Goal: Book appointment/travel/reservation

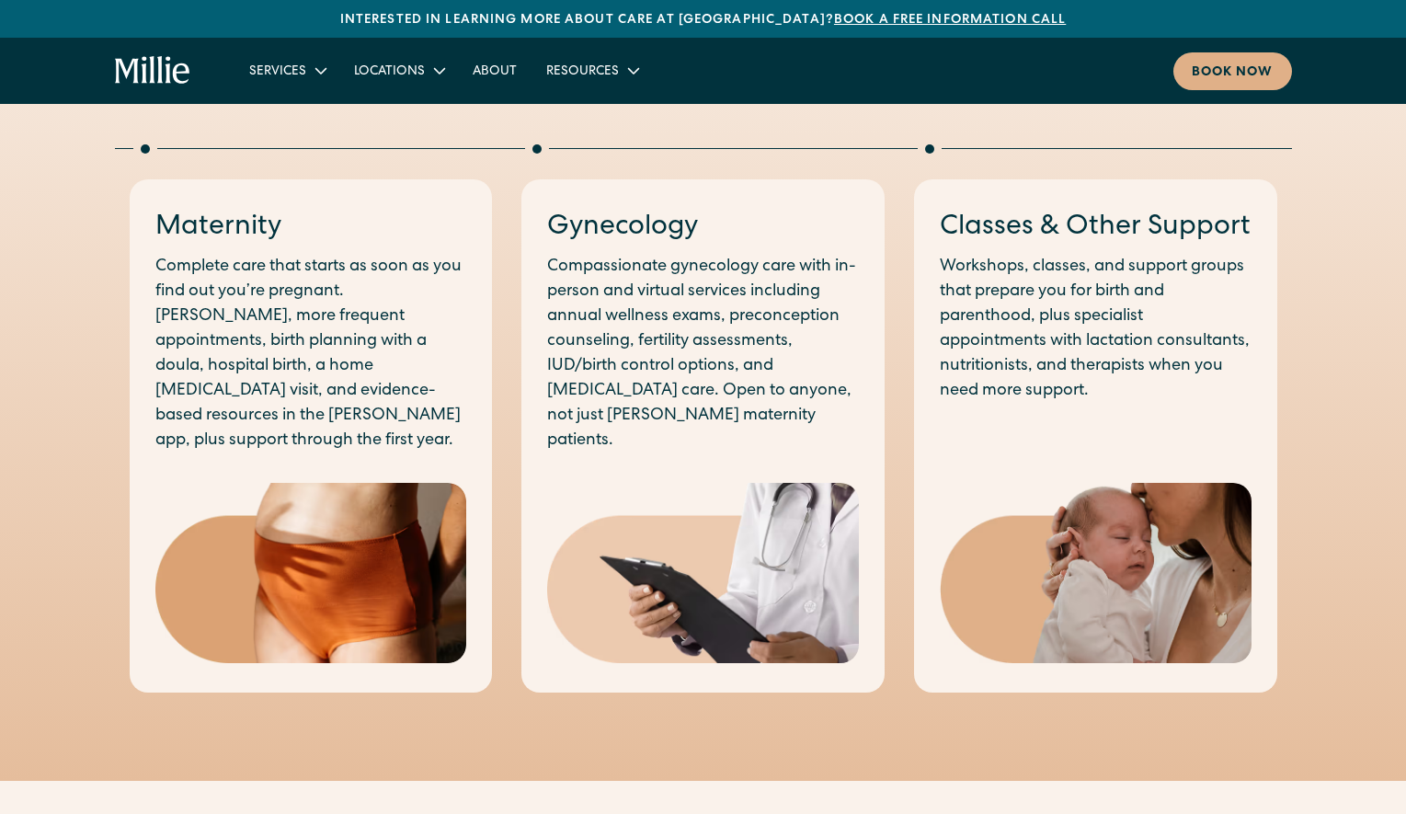
scroll to position [529, 0]
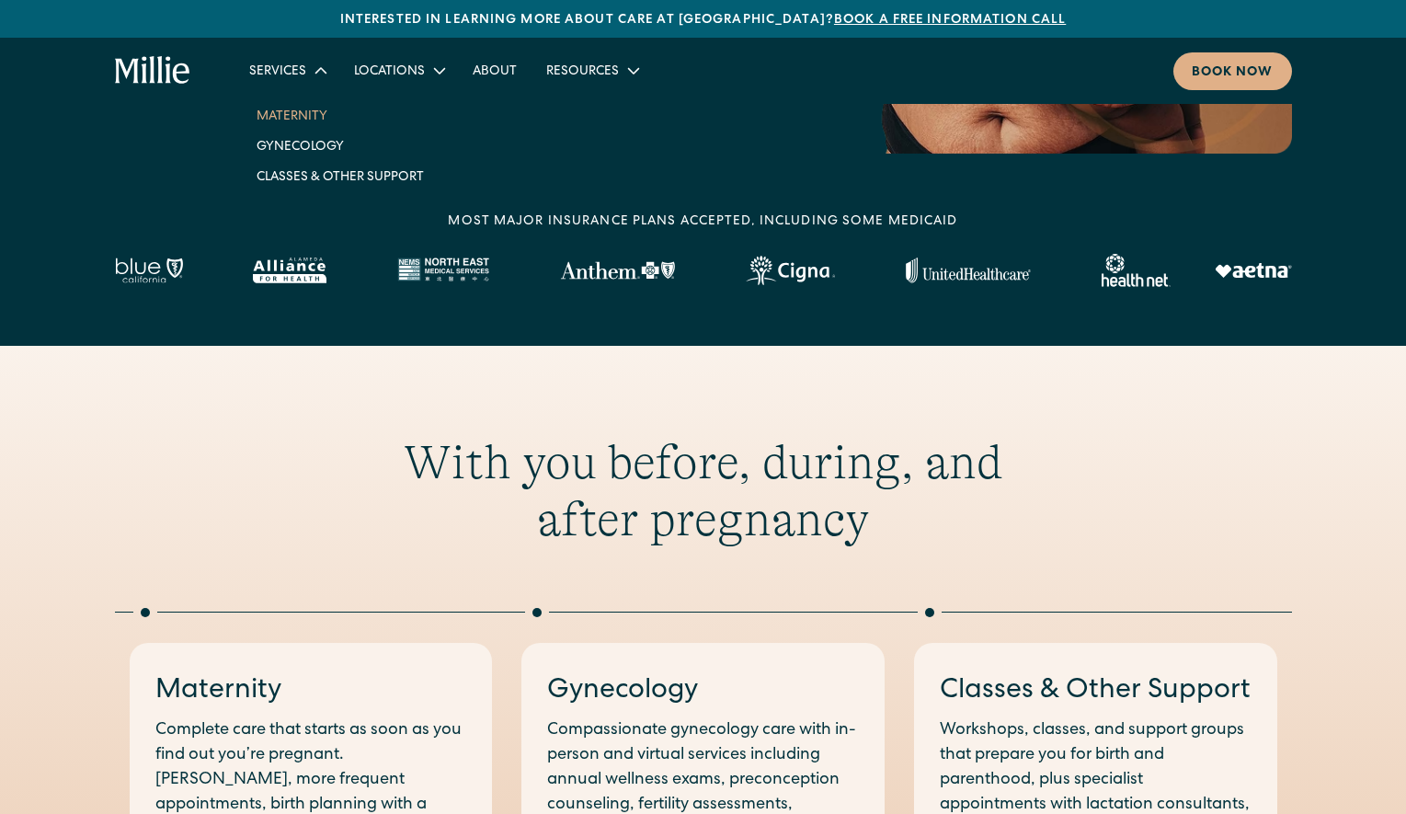
click at [292, 114] on link "Maternity" at bounding box center [340, 115] width 197 height 30
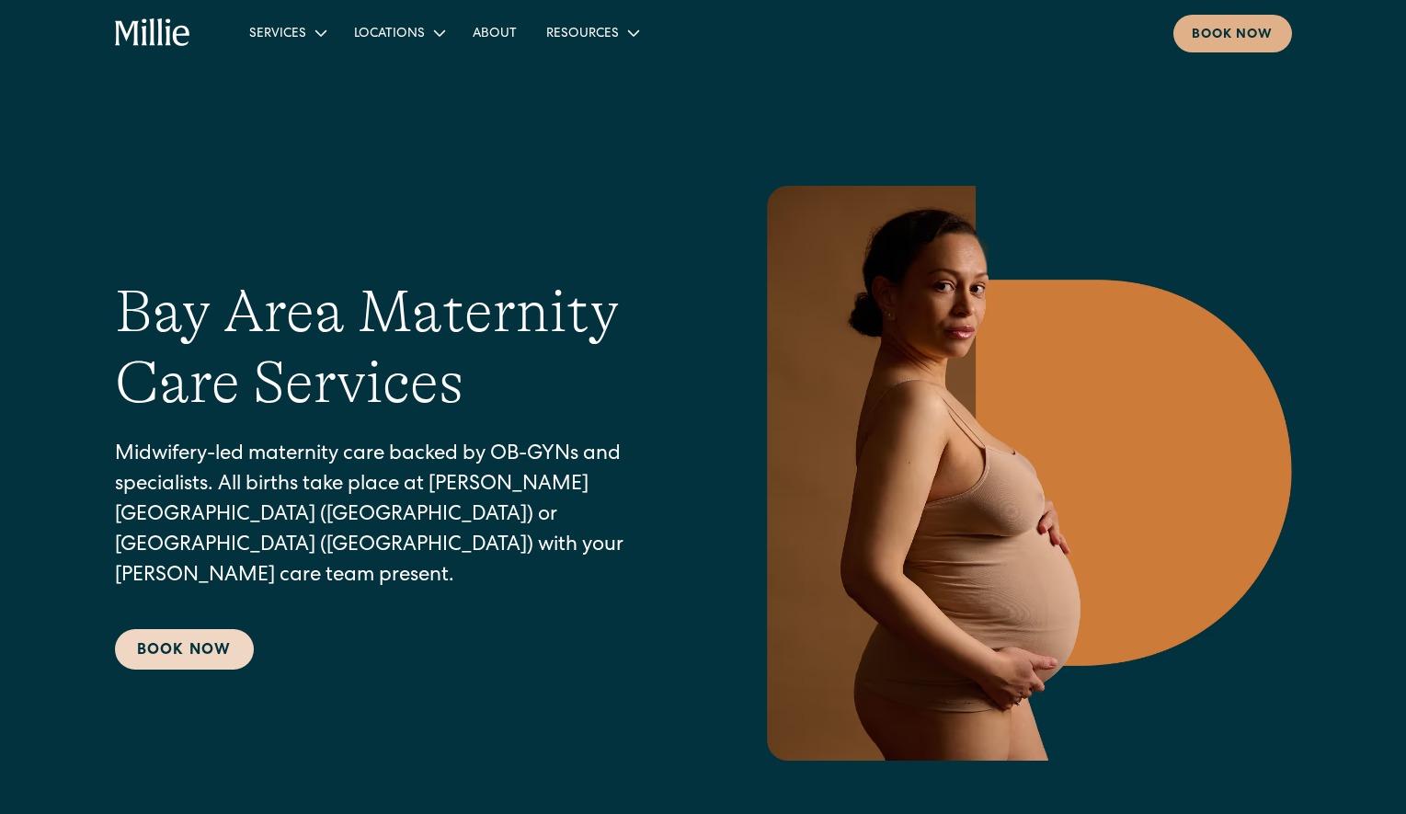
click at [204, 636] on link "Book Now" at bounding box center [184, 649] width 139 height 40
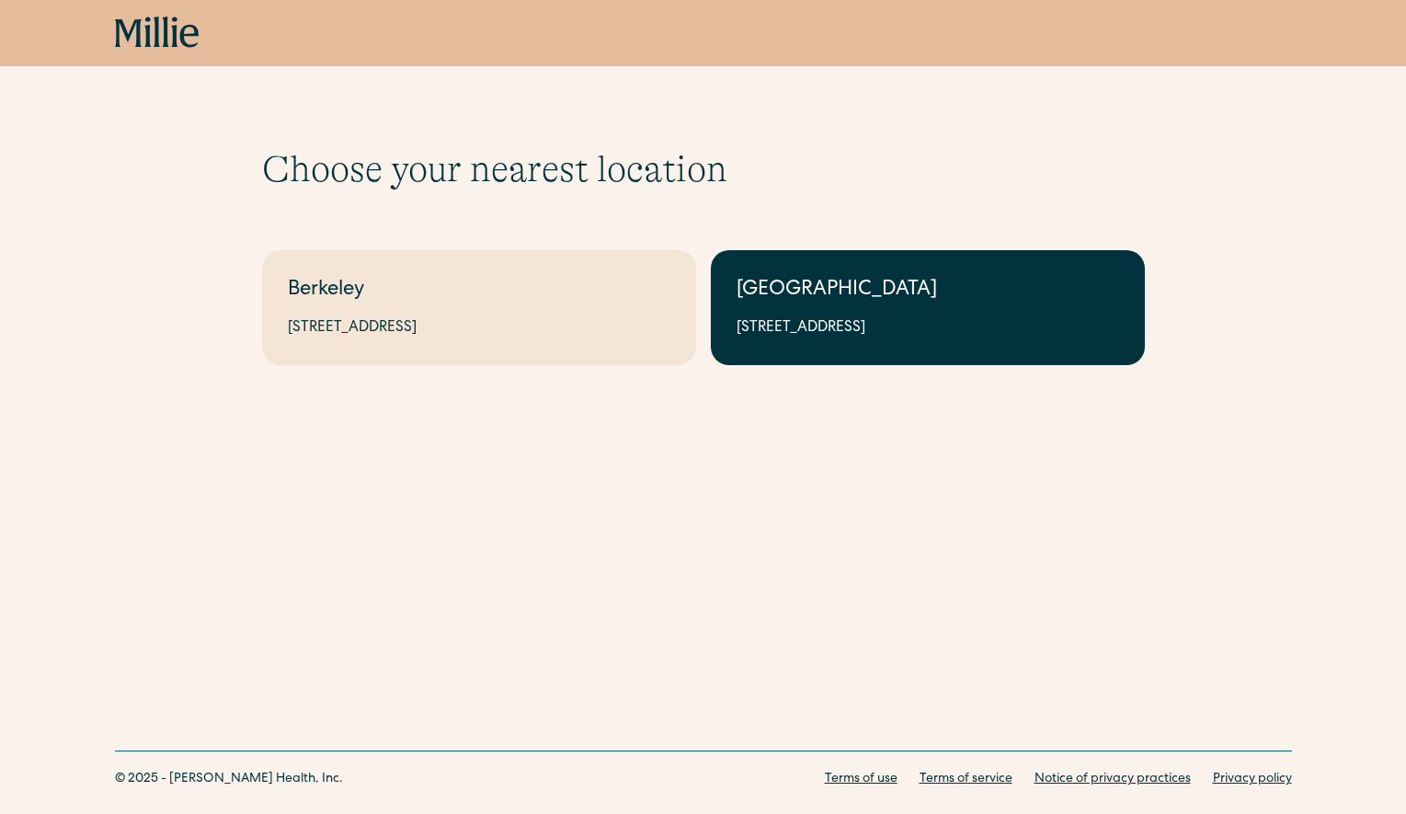
click at [831, 320] on div "1471 Saratoga Ave, Suite 101, San Jose, CA 95129" at bounding box center [927, 328] width 382 height 22
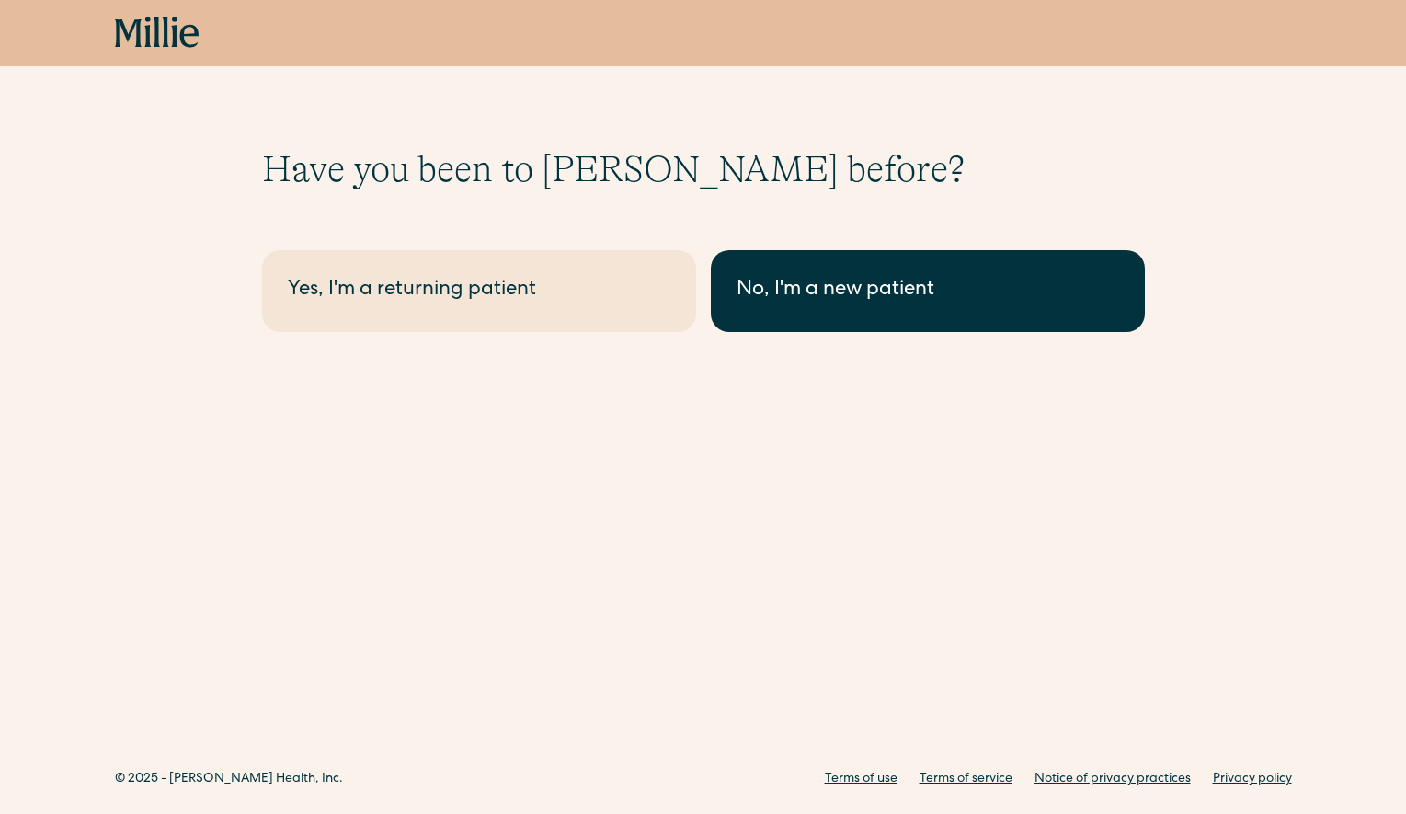
click at [823, 283] on div "No, I'm a new patient" at bounding box center [927, 291] width 382 height 30
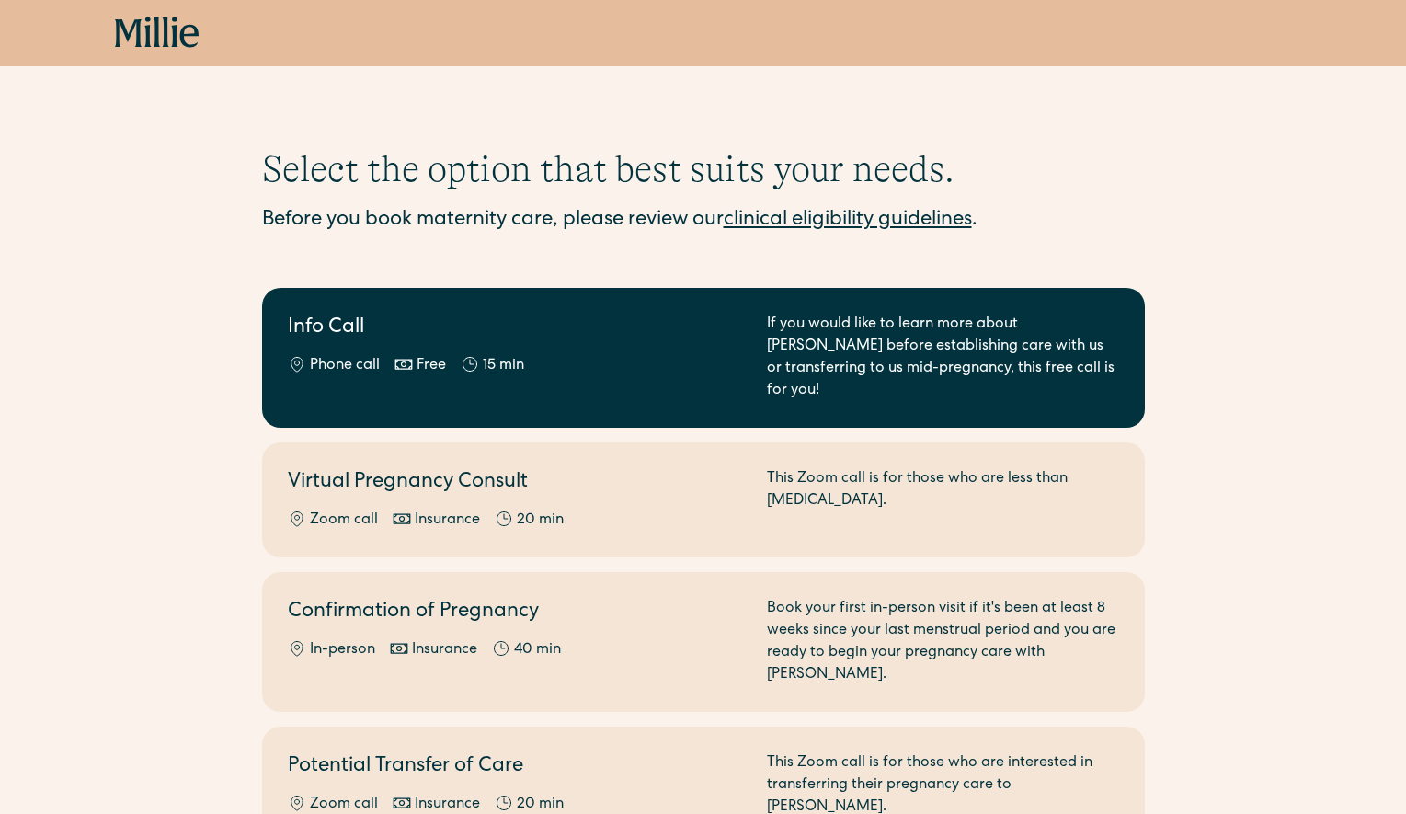
click at [774, 351] on div "If you would like to learn more about Millie before establishing care with us o…" at bounding box center [943, 357] width 352 height 88
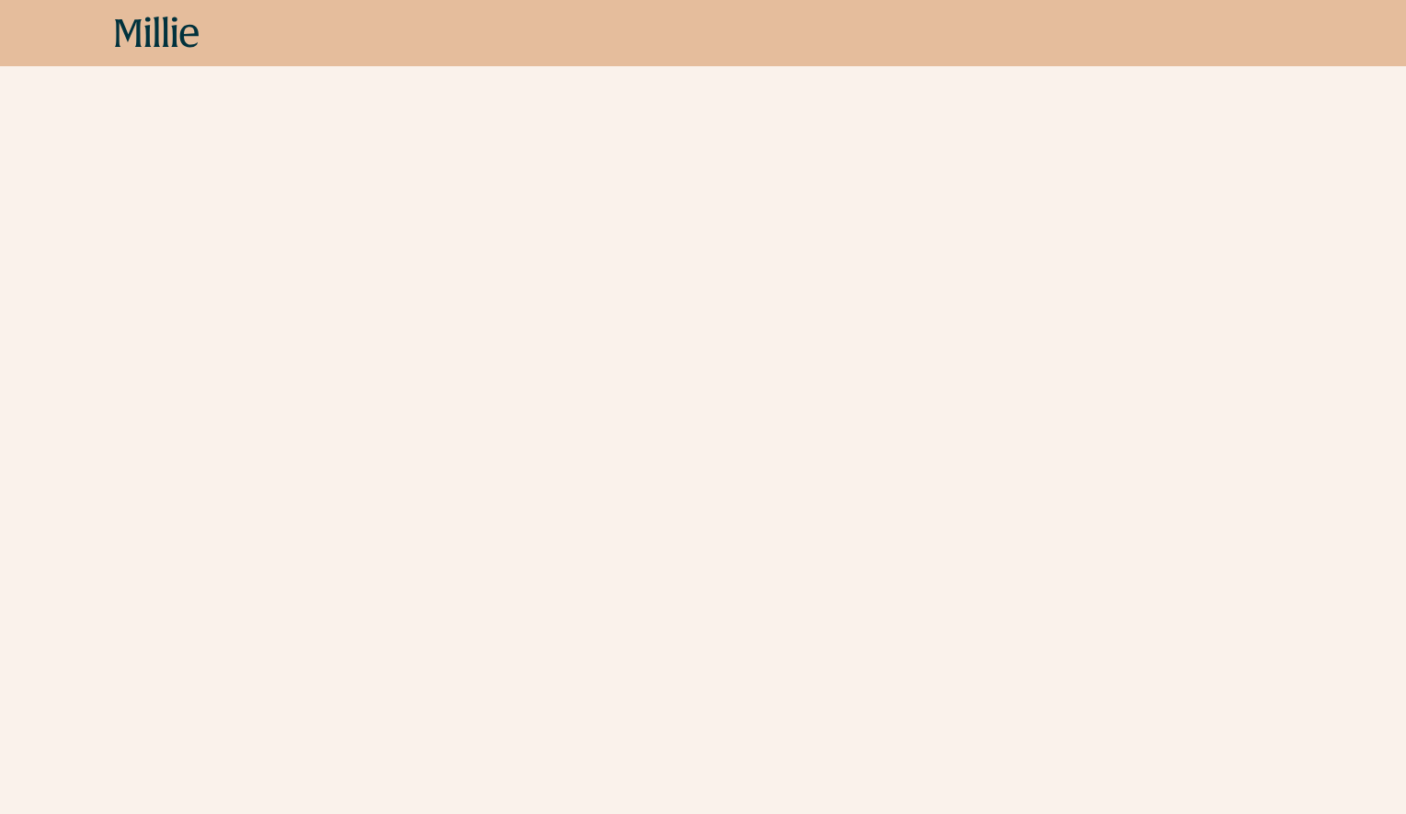
scroll to position [413, 0]
click at [139, 32] on icon at bounding box center [128, 33] width 27 height 28
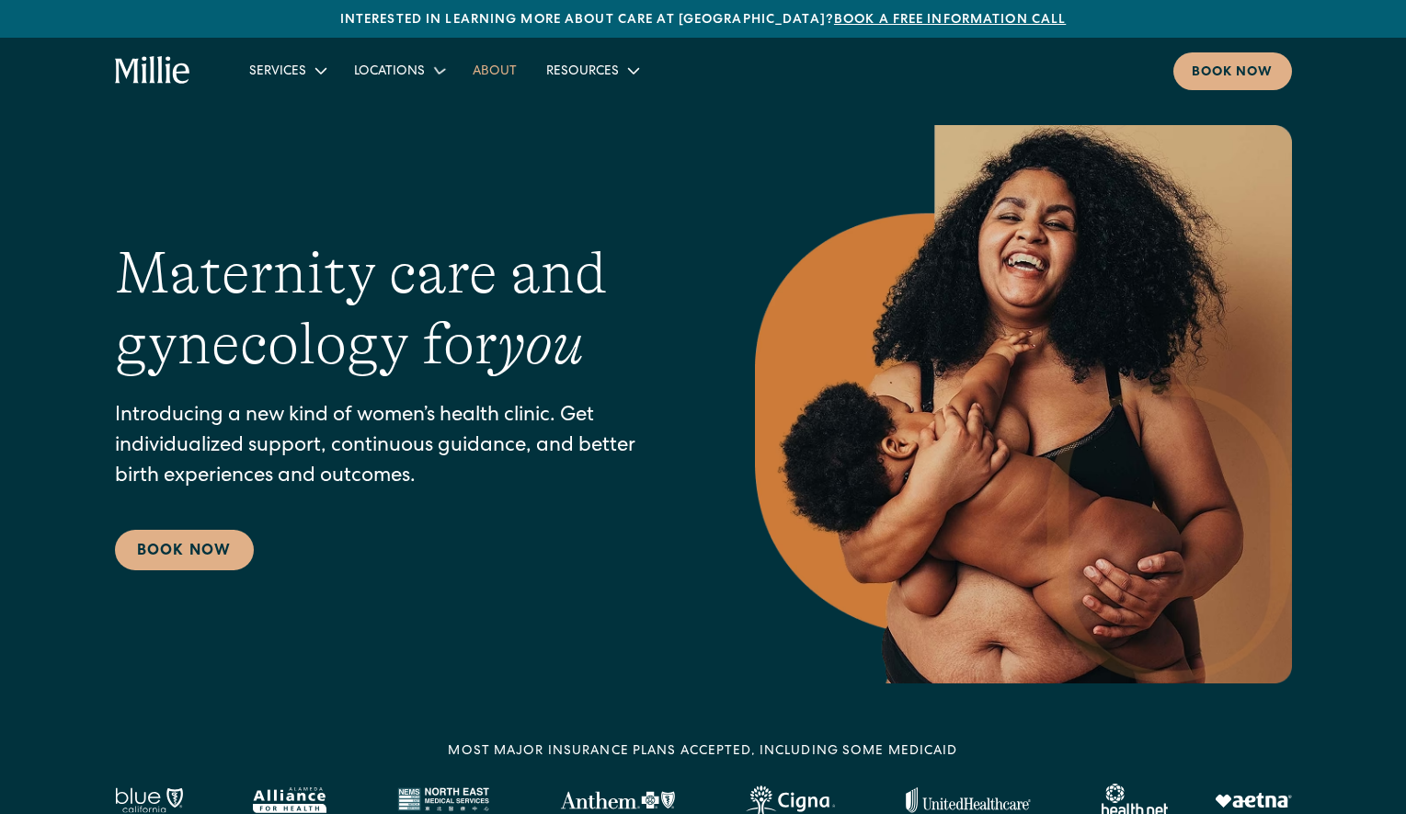
click at [498, 73] on link "About" at bounding box center [495, 70] width 74 height 30
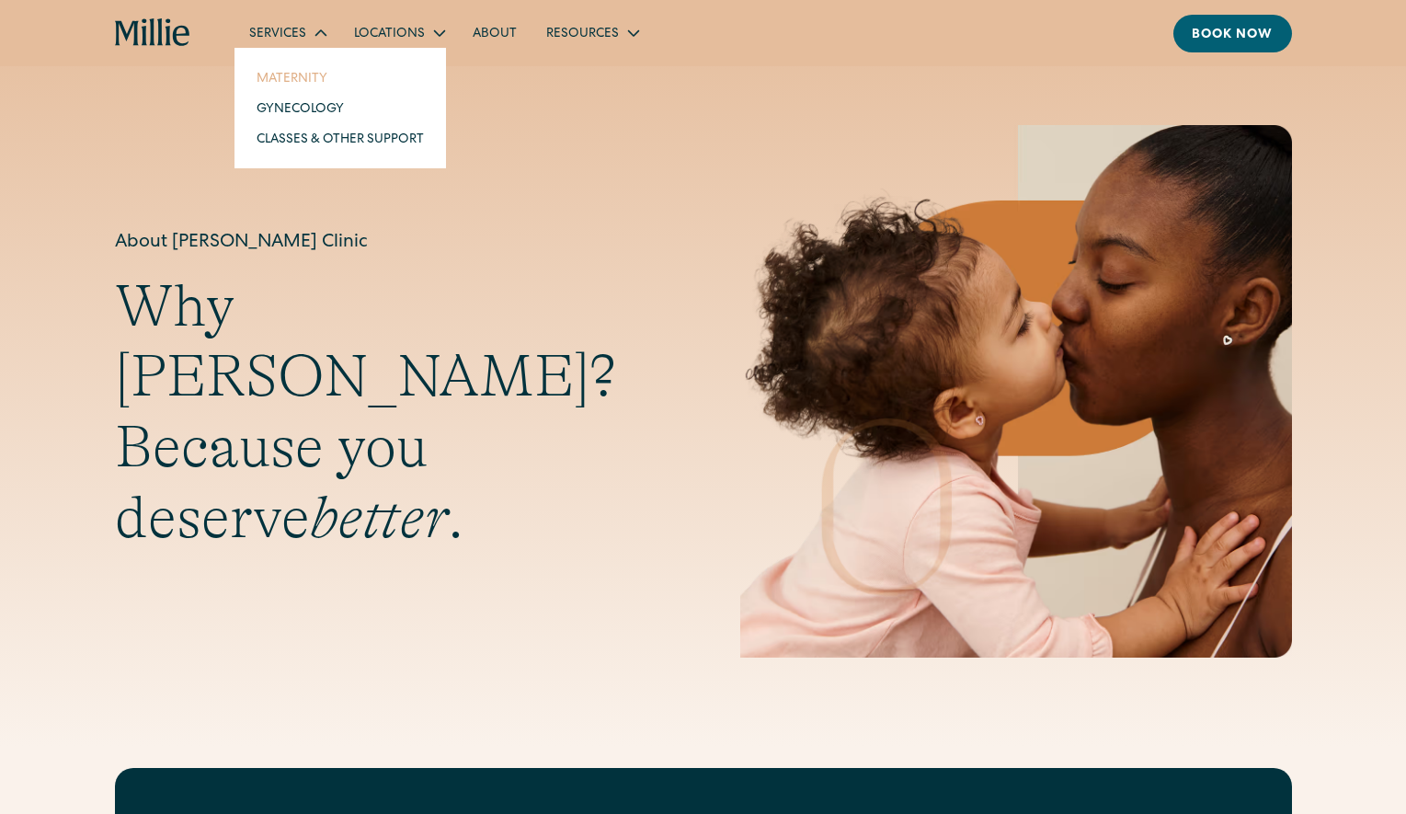
click at [290, 78] on link "Maternity" at bounding box center [340, 78] width 197 height 30
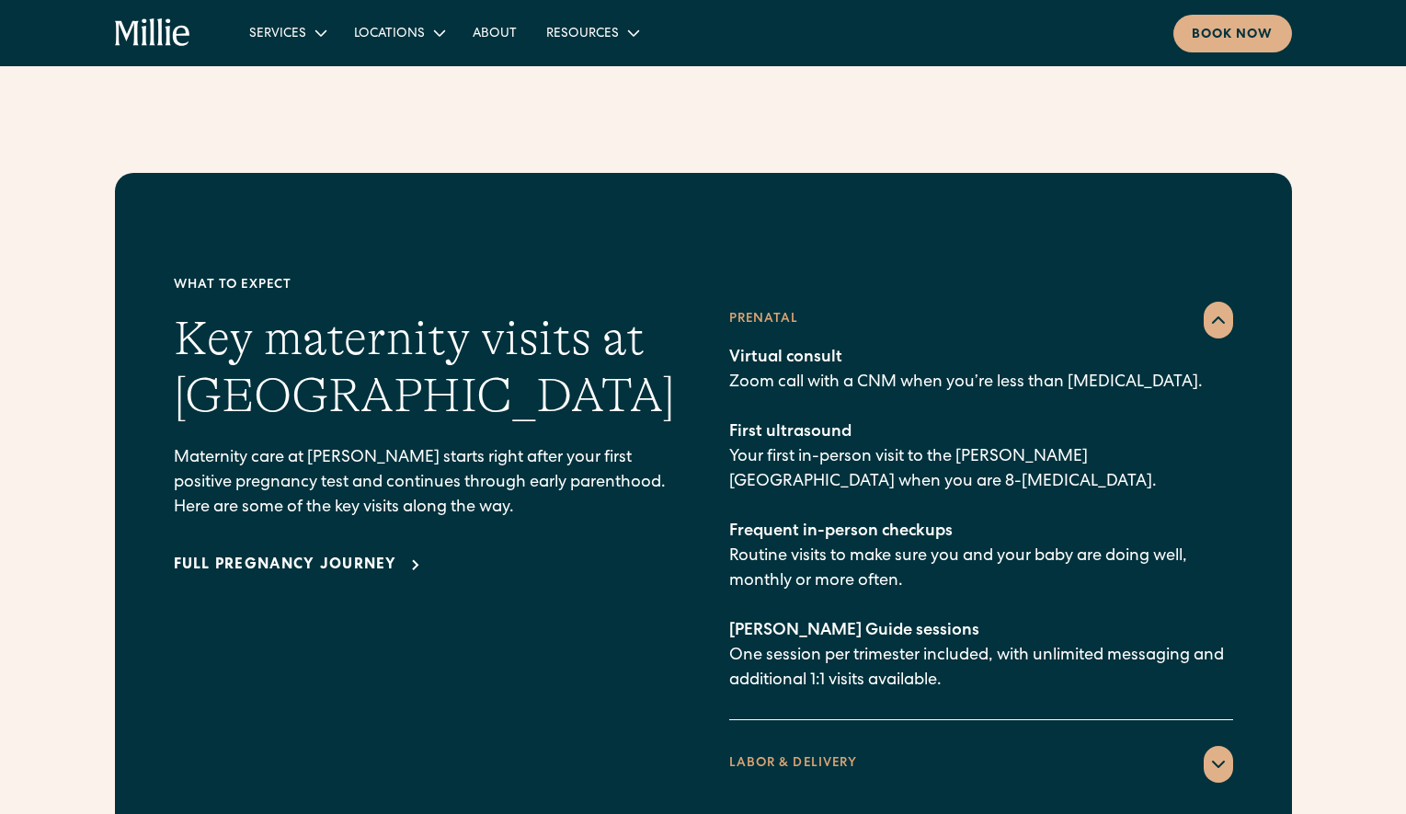
scroll to position [2758, 0]
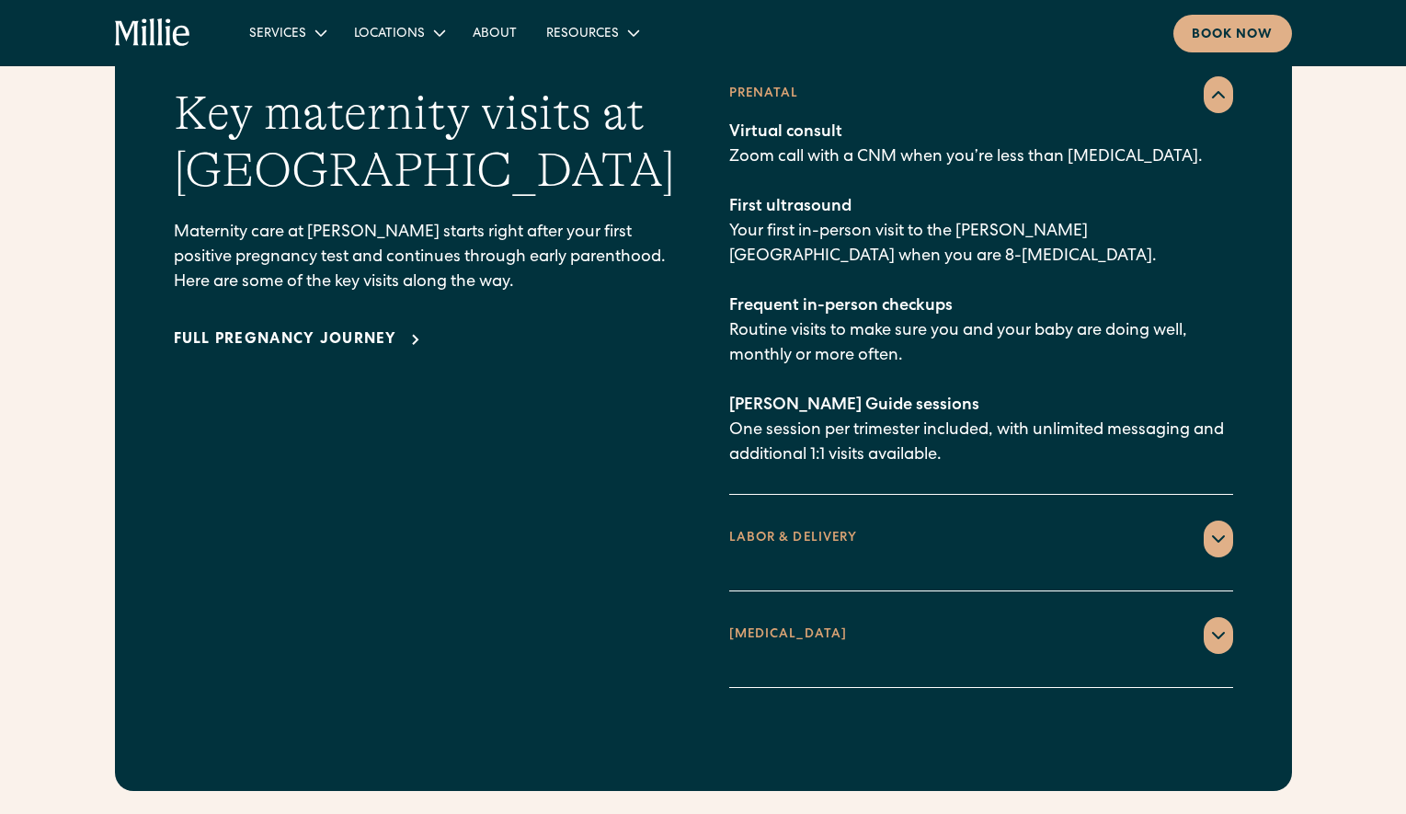
click at [893, 520] on div "LABOR & DELIVERY" at bounding box center [981, 538] width 504 height 37
